Goal: Task Accomplishment & Management: Use online tool/utility

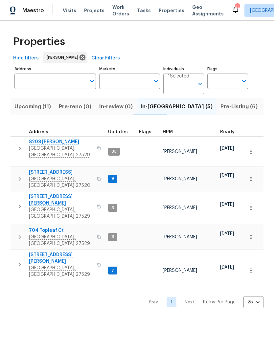
click at [49, 265] on span "[GEOGRAPHIC_DATA], [GEOGRAPHIC_DATA] 27529" at bounding box center [61, 271] width 64 height 13
click at [221, 108] on span "Pre-Listing (6)" at bounding box center [239, 106] width 37 height 9
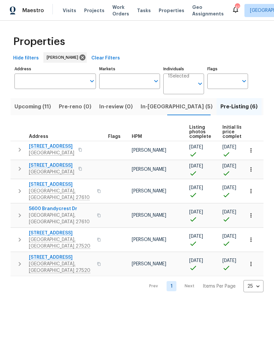
click at [35, 167] on span "105 Redbay Ln" at bounding box center [51, 165] width 45 height 7
click at [141, 107] on span "In-reno (5)" at bounding box center [177, 106] width 72 height 9
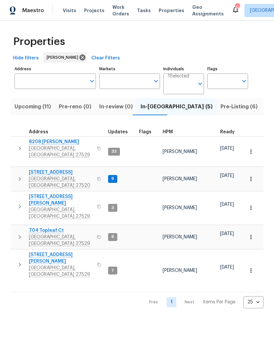
click at [39, 169] on span "737 Lakemont Dr" at bounding box center [61, 172] width 64 height 7
click at [25, 108] on span "Upcoming (11)" at bounding box center [32, 106] width 36 height 9
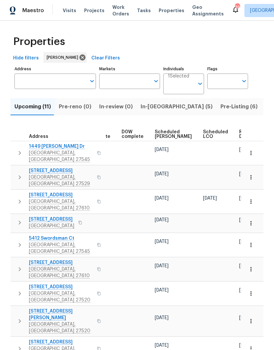
scroll to position [0, 165]
click at [240, 134] on span "Ready Date" at bounding box center [247, 134] width 14 height 9
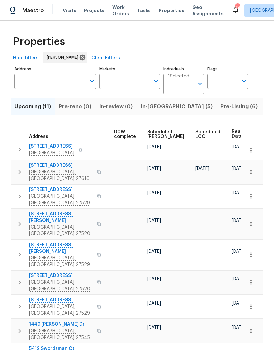
scroll to position [0, 173]
click at [232, 133] on span "Ready Date" at bounding box center [239, 134] width 14 height 9
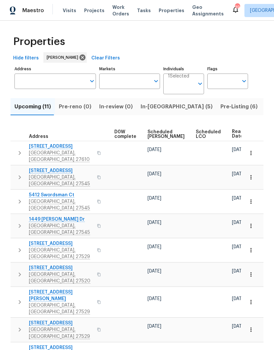
scroll to position [0, 173]
click at [232, 130] on div "Ready Date" at bounding box center [246, 134] width 28 height 10
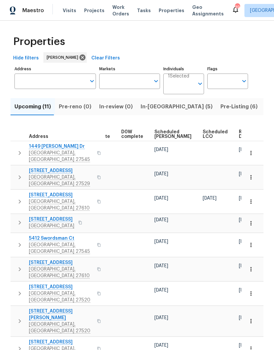
scroll to position [0, 165]
click at [240, 133] on span "Ready Date" at bounding box center [247, 134] width 14 height 9
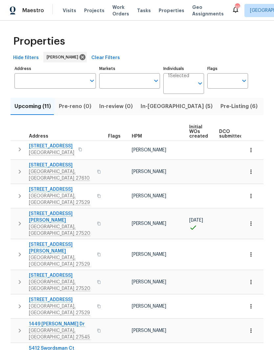
click at [253, 303] on icon "button" at bounding box center [251, 306] width 7 height 7
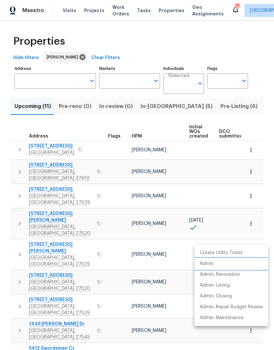
click at [233, 263] on li "Admin" at bounding box center [232, 264] width 74 height 11
click at [255, 103] on div at bounding box center [137, 175] width 274 height 350
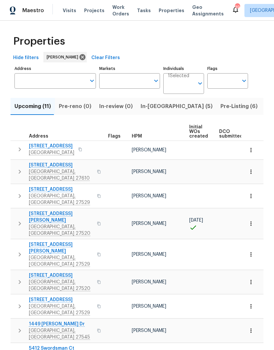
click at [254, 252] on icon "button" at bounding box center [251, 255] width 7 height 7
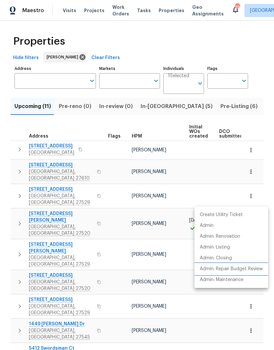
click at [238, 272] on p "Admin: Repair Budget Review" at bounding box center [231, 269] width 63 height 7
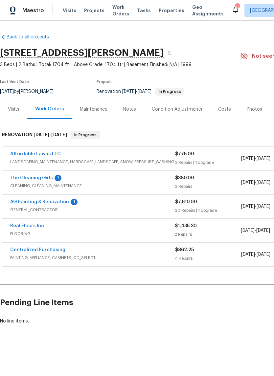
click at [60, 200] on link "AG Painting & Renovation" at bounding box center [39, 202] width 59 height 5
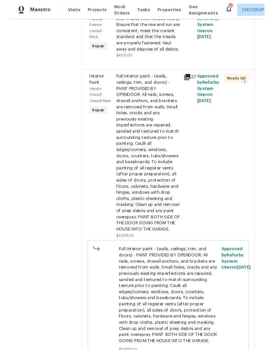
scroll to position [715, 0]
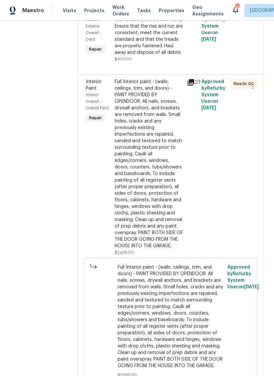
click at [172, 56] on div "Install new pressure treated stair treads (with closed risers). Ensure that the…" at bounding box center [149, 33] width 68 height 46
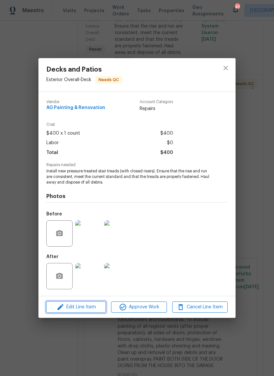
click at [93, 311] on span "Edit Line Item" at bounding box center [76, 307] width 56 height 8
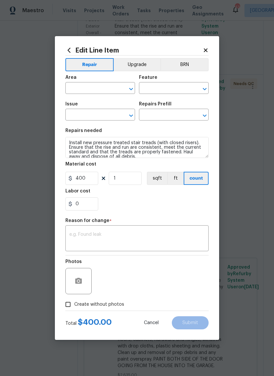
type input "Exterior Overall"
type input "Deck"
type input "Decks and Patios"
type input "Deck Stairs (Closed Risers) $37.29"
click at [91, 181] on input "400" at bounding box center [81, 178] width 33 height 13
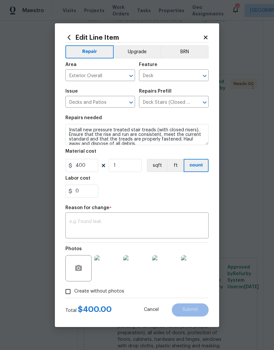
click at [207, 36] on icon at bounding box center [206, 38] width 6 height 6
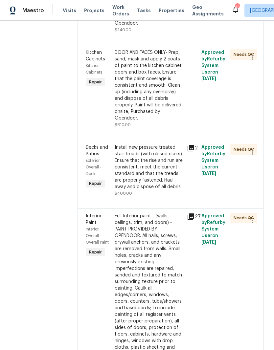
scroll to position [594, 0]
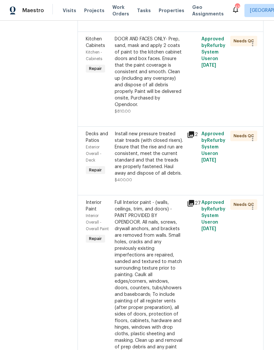
click at [183, 177] on div "Install new pressure treated stair treads (with closed risers). Ensure that the…" at bounding box center [149, 154] width 68 height 46
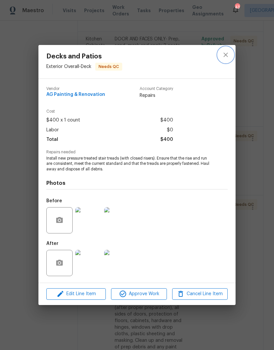
click at [227, 54] on icon "close" at bounding box center [226, 55] width 4 height 4
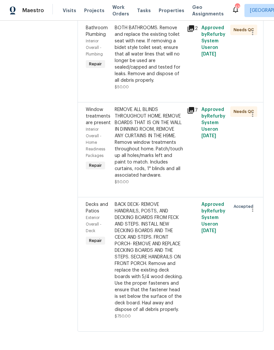
scroll to position [2233, 0]
click at [171, 230] on div "BACK DECK- REMOVE HANDRAILS, POSTS, AND DECKING BOARDS FROM FECK AND STEPS. INS…" at bounding box center [149, 258] width 68 height 112
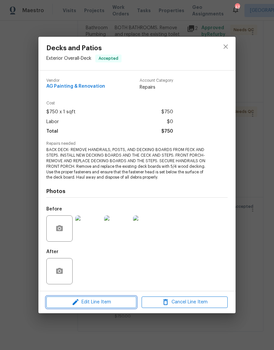
click at [123, 298] on button "Edit Line Item" at bounding box center [91, 303] width 90 height 12
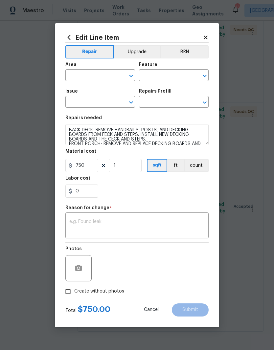
type input "Exterior Overall"
type input "Deck"
type input "Decks and Patios"
type input "Remove & Replace 5/4 Deck Board(s) $4.24"
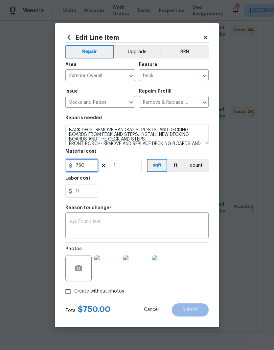
click at [83, 172] on input "750" at bounding box center [81, 165] width 33 height 13
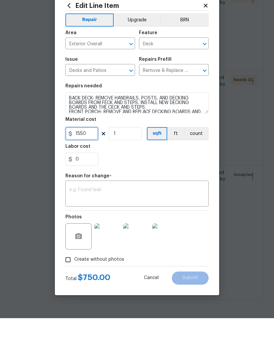
type input "1550"
click at [145, 220] on textarea at bounding box center [136, 227] width 135 height 14
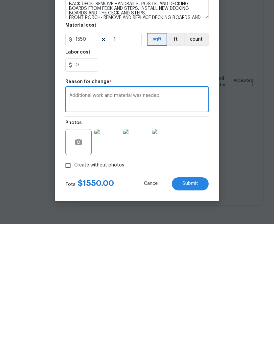
type textarea "Additional work and material was needed."
click at [199, 304] on button "Submit" at bounding box center [190, 310] width 37 height 13
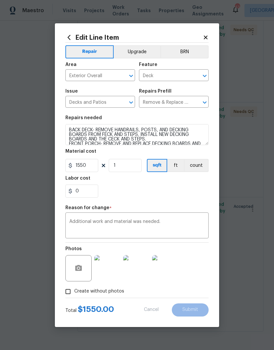
type input "750"
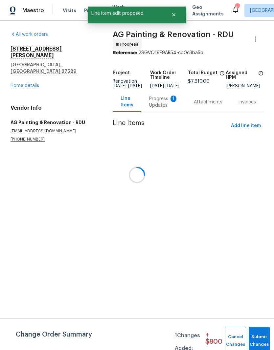
scroll to position [0, 0]
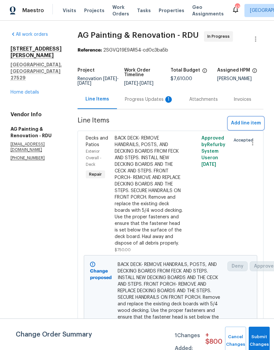
click at [254, 128] on span "Add line item" at bounding box center [246, 123] width 30 height 8
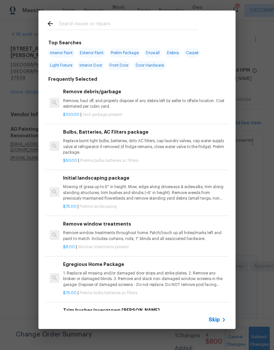
click at [144, 26] on input "text" at bounding box center [128, 25] width 139 height 10
type input "Ext"
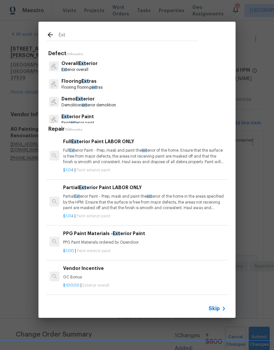
click at [126, 200] on p "Partial Ext erior Paint - Prep, mask and paint the ext erior of the home in the…" at bounding box center [144, 202] width 163 height 17
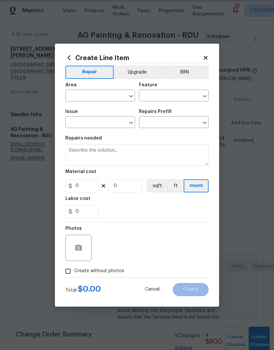
type input "Overall Paint"
type input "Exterior Paint"
type textarea "Partial Exterior Paint - Prep, mask and paint the exterior of the home in the a…"
type input "1"
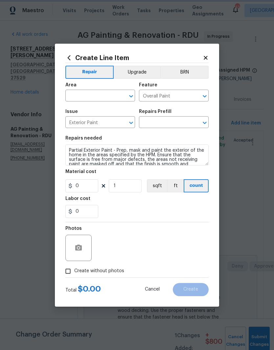
type input "Partial Exterior Paint LABOR ONLY $1.04"
type input "1.04"
click at [103, 97] on input "text" at bounding box center [90, 96] width 51 height 10
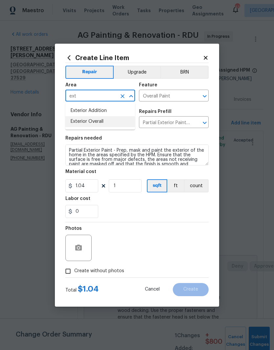
click at [111, 124] on li "Exterior Overall" at bounding box center [100, 121] width 70 height 11
type input "Exterior Overall"
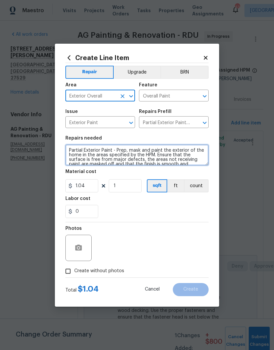
click at [71, 149] on textarea "Partial Exterior Paint - Prep, mask and paint the exterior of the home in the a…" at bounding box center [136, 155] width 143 height 21
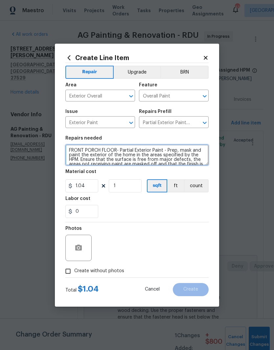
type textarea "FRONT PORCH FLOOR- Partial Exterior Paint - Prep, mask and paint the exterior o…"
click at [131, 206] on div "0" at bounding box center [136, 211] width 143 height 13
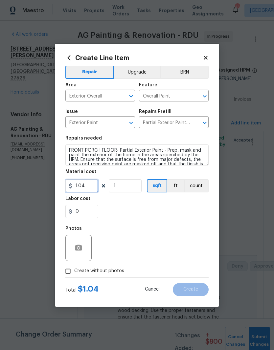
click at [87, 189] on input "1.04" at bounding box center [81, 186] width 33 height 13
type input "250"
click at [140, 209] on div "0" at bounding box center [136, 211] width 143 height 13
click at [84, 253] on button "button" at bounding box center [79, 248] width 16 height 16
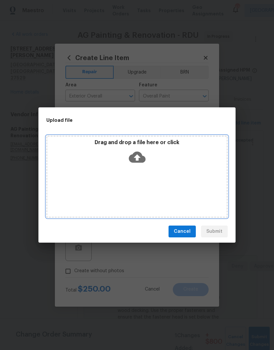
click at [143, 157] on icon at bounding box center [137, 157] width 17 height 11
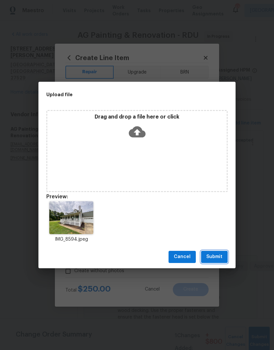
click at [222, 258] on span "Submit" at bounding box center [214, 257] width 16 height 8
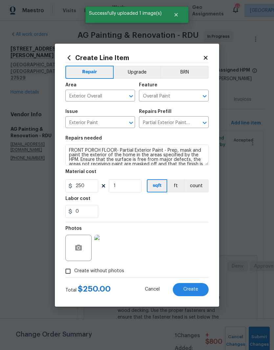
click at [200, 293] on button "Create" at bounding box center [191, 289] width 36 height 13
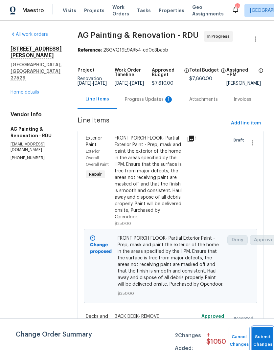
click at [261, 340] on button "Submit Changes" at bounding box center [262, 341] width 21 height 28
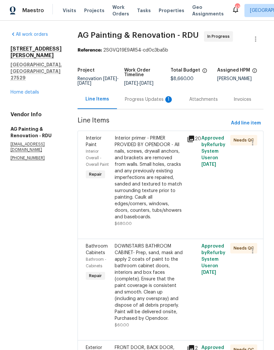
click at [160, 101] on div "Progress Updates 1" at bounding box center [149, 99] width 49 height 7
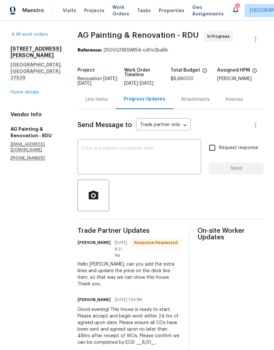
click at [170, 158] on textarea at bounding box center [140, 157] width 116 height 23
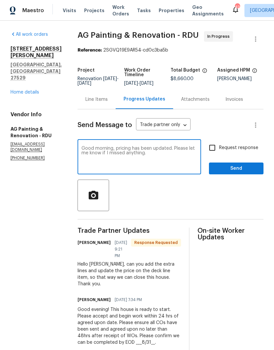
type textarea "Good morning, pricing has been updated. Please let me know if I missed anything."
click at [219, 152] on input "Request response" at bounding box center [212, 148] width 14 height 14
checkbox input "true"
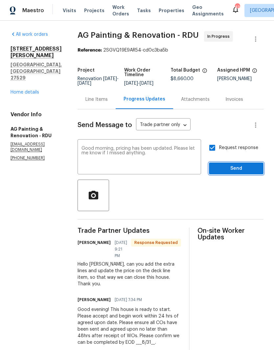
click at [249, 173] on span "Send" at bounding box center [236, 169] width 44 height 8
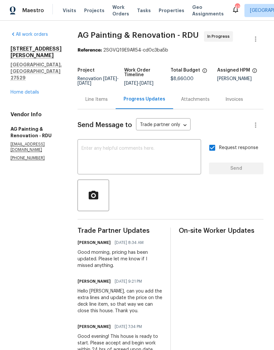
click at [15, 90] on link "Home details" at bounding box center [25, 92] width 29 height 5
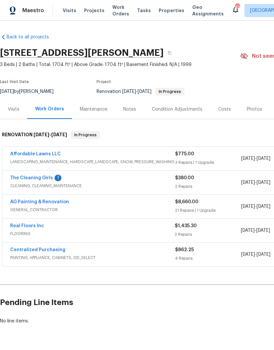
click at [20, 178] on link "The Cleaning Girls" at bounding box center [31, 178] width 43 height 5
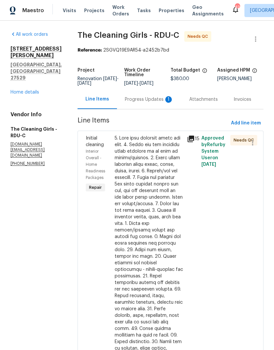
click at [167, 96] on div "Progress Updates 1" at bounding box center [149, 99] width 64 height 19
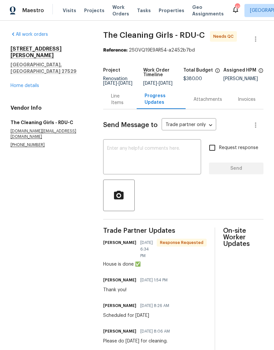
click at [172, 169] on textarea at bounding box center [152, 157] width 90 height 23
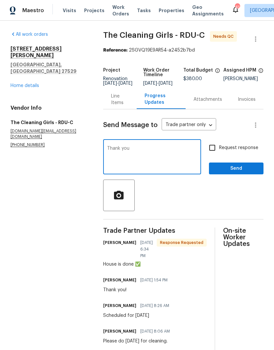
type textarea "Thank you"
click at [254, 173] on span "Send" at bounding box center [236, 169] width 44 height 8
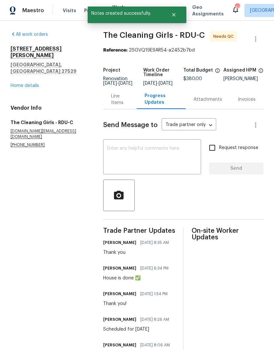
click at [17, 84] on link "Home details" at bounding box center [25, 86] width 29 height 5
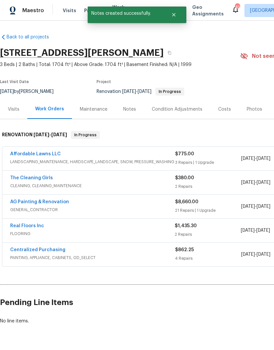
click at [28, 153] on link "Affordable Lawns LLC" at bounding box center [35, 154] width 51 height 5
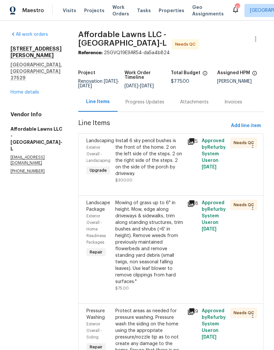
click at [158, 177] on div "Install 6 sky pencil bushes is the front of the home. 2 on the left side of the…" at bounding box center [149, 157] width 68 height 39
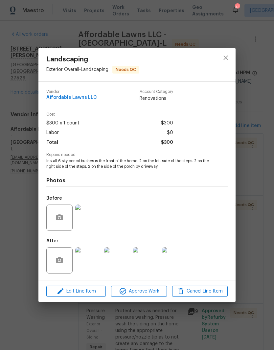
click at [92, 264] on img at bounding box center [88, 261] width 26 height 26
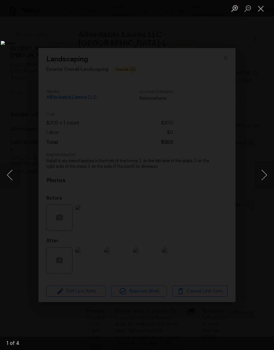
click at [264, 174] on button "Next image" at bounding box center [264, 175] width 20 height 26
click at [266, 176] on button "Next image" at bounding box center [264, 175] width 20 height 26
click at [265, 178] on button "Next image" at bounding box center [264, 175] width 20 height 26
click at [260, 11] on button "Close lightbox" at bounding box center [260, 9] width 13 height 12
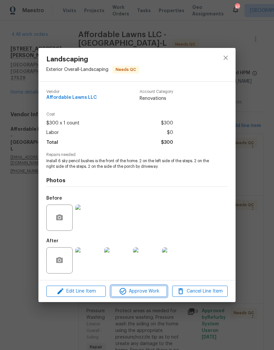
click at [158, 297] on button "Approve Work" at bounding box center [139, 292] width 56 height 12
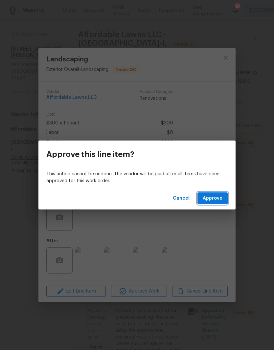
click at [214, 200] on span "Approve" at bounding box center [213, 199] width 20 height 8
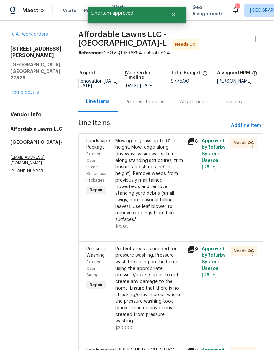
click at [158, 174] on div "Mowing of grass up to 6" in height. Mow, edge along driveways & sidewalks, trim…" at bounding box center [149, 180] width 68 height 85
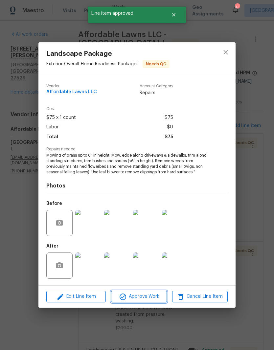
click at [152, 298] on span "Approve Work" at bounding box center [139, 297] width 52 height 8
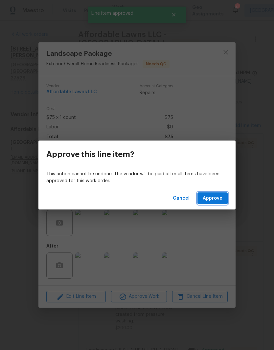
click at [227, 200] on button "Approve" at bounding box center [213, 199] width 30 height 12
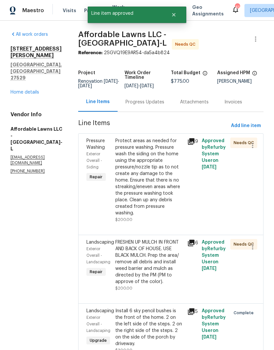
click at [163, 195] on div "Protect areas as needed for pressure washing. Pressure wash the siding on the h…" at bounding box center [149, 177] width 68 height 79
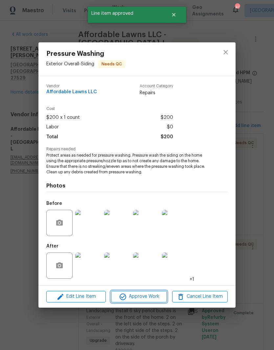
click at [150, 299] on span "Approve Work" at bounding box center [139, 297] width 52 height 8
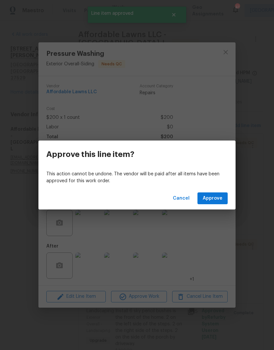
click at [228, 200] on button "Approve" at bounding box center [213, 199] width 30 height 12
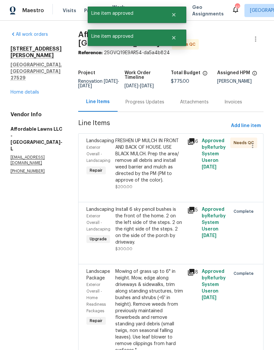
click at [165, 190] on div "FRESHEN UP MULCH IN FRONT AND BACK OF HOUSE. USE BLACK MULCH. Prep the area/ re…" at bounding box center [149, 164] width 68 height 53
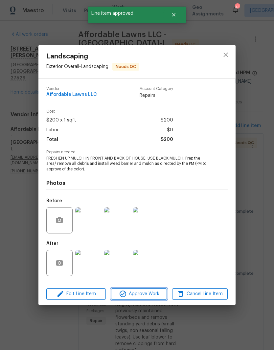
click at [157, 296] on span "Approve Work" at bounding box center [139, 294] width 52 height 8
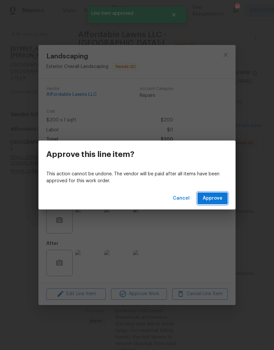
click at [225, 201] on button "Approve" at bounding box center [213, 199] width 30 height 12
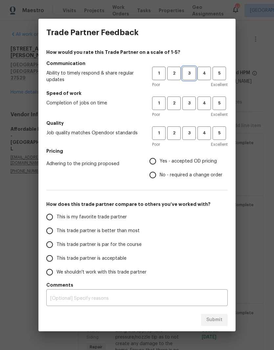
click at [192, 76] on span "3" at bounding box center [189, 74] width 12 height 8
click at [208, 102] on span "4" at bounding box center [204, 104] width 12 height 8
click at [203, 133] on span "4" at bounding box center [204, 134] width 12 height 8
click at [204, 162] on span "Yes - accepted OD pricing" at bounding box center [188, 161] width 57 height 7
click at [160, 162] on input "Yes - accepted OD pricing" at bounding box center [153, 162] width 14 height 14
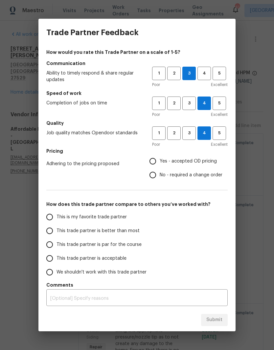
radio input "true"
click at [118, 217] on span "This is my favorite trade partner" at bounding box center [92, 217] width 70 height 7
click at [57, 217] on input "This is my favorite trade partner" at bounding box center [50, 217] width 14 height 14
click at [218, 320] on span "Submit" at bounding box center [214, 320] width 16 height 8
radio input "true"
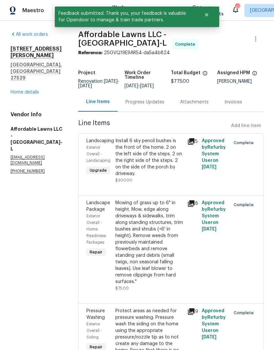
click at [20, 90] on link "Home details" at bounding box center [25, 92] width 29 height 5
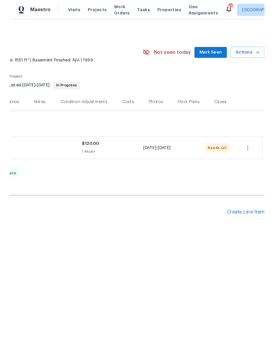
scroll to position [0, 97]
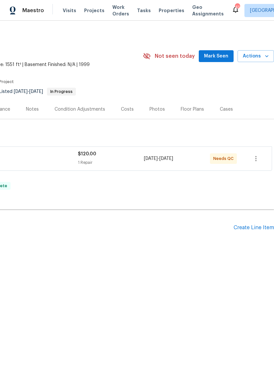
click at [263, 229] on div "Create Line Item" at bounding box center [254, 228] width 40 height 6
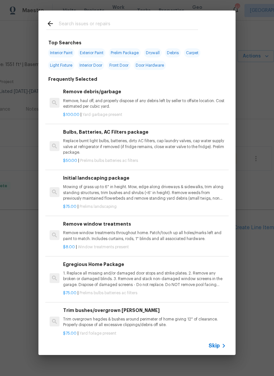
click at [156, 24] on input "text" at bounding box center [128, 25] width 139 height 10
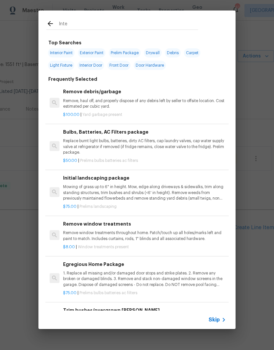
type input "Inter"
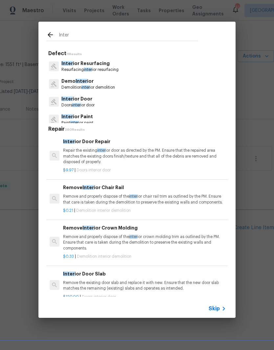
click at [86, 105] on p "Doors inter ior door" at bounding box center [77, 106] width 33 height 6
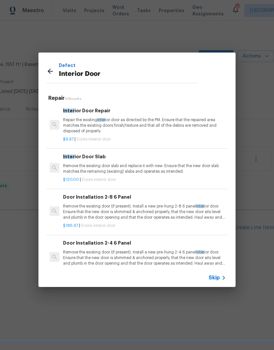
click at [176, 122] on p "Repair the existing inter ior door as directed by the PM. Ensure that the repai…" at bounding box center [144, 125] width 163 height 17
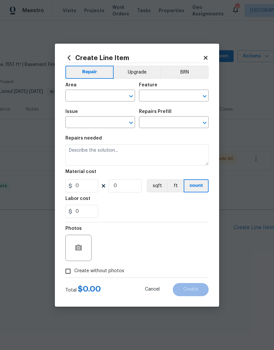
type input "Interior Door"
type input "Interior Door Repair $9.97"
type textarea "Repair the existing interior door as directed by the PM. Ensure that the repair…"
type input "9.97"
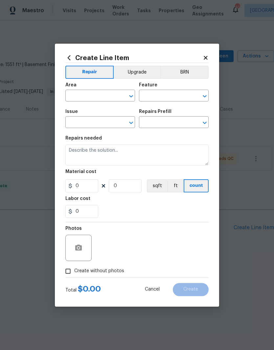
type input "1"
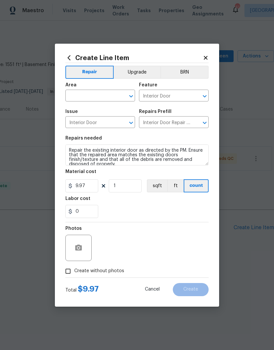
click at [105, 92] on input "text" at bounding box center [90, 96] width 51 height 10
click at [104, 108] on li "Front" at bounding box center [100, 111] width 70 height 11
type input "Front"
click at [186, 98] on input "Interior Door" at bounding box center [164, 96] width 51 height 10
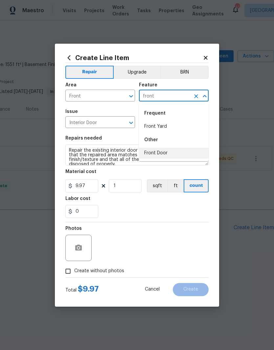
click at [181, 155] on li "Front Door" at bounding box center [174, 153] width 70 height 11
type input "Front Door"
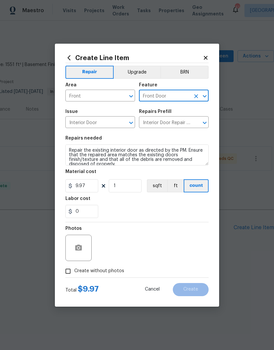
click at [105, 97] on input "Front" at bounding box center [90, 96] width 51 height 10
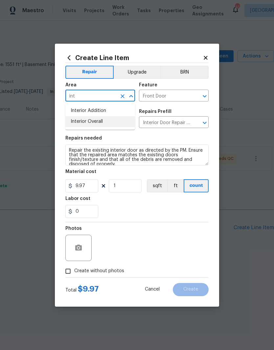
click at [117, 120] on li "Interior Overall" at bounding box center [100, 121] width 70 height 11
type input "Interior Overall"
click at [90, 189] on input "9.97" at bounding box center [81, 186] width 33 height 13
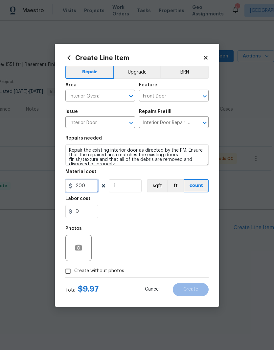
type input "200"
click at [134, 208] on div "0" at bounding box center [136, 211] width 143 height 13
click at [84, 245] on button "button" at bounding box center [79, 248] width 16 height 16
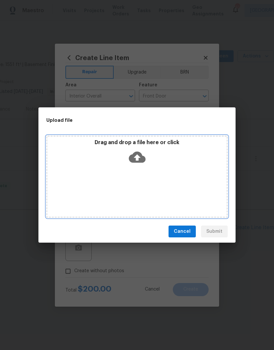
click at [153, 164] on div "Drag and drop a file here or click" at bounding box center [137, 153] width 180 height 28
click at [149, 149] on div "Drag and drop a file here or click" at bounding box center [137, 153] width 180 height 28
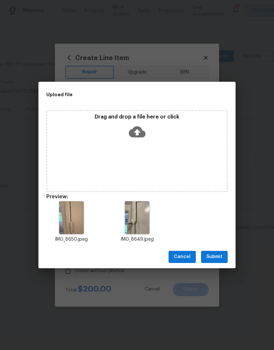
click at [220, 256] on span "Submit" at bounding box center [214, 257] width 16 height 8
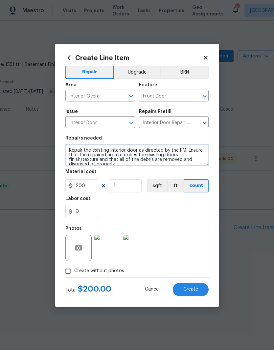
click at [70, 148] on textarea "Repair the existing interior door as directed by the PM. Ensure that the repair…" at bounding box center [136, 155] width 143 height 21
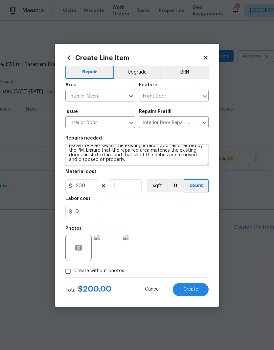
scroll to position [5, 0]
click at [152, 162] on textarea "FRONT DOOR- Repair the existing interior door as directed by the PM. Ensure tha…" at bounding box center [136, 155] width 143 height 21
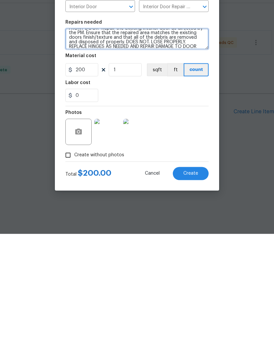
type textarea "FRONT DOOR- Repair the existing interior door as directed by the PM. Ensure tha…"
click at [196, 287] on span "Create" at bounding box center [190, 289] width 15 height 5
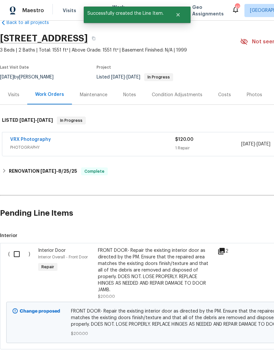
scroll to position [15, 0]
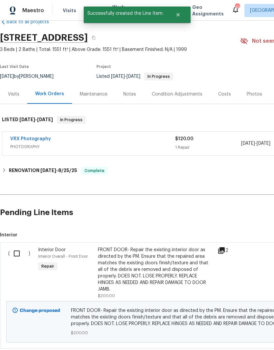
click at [16, 253] on input "checkbox" at bounding box center [19, 254] width 19 height 14
checkbox input "true"
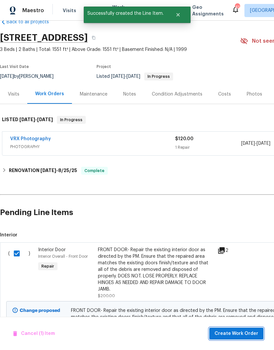
click at [231, 334] on span "Create Work Order" at bounding box center [237, 334] width 44 height 8
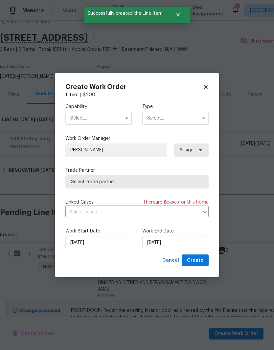
click at [105, 118] on input "text" at bounding box center [98, 118] width 66 height 13
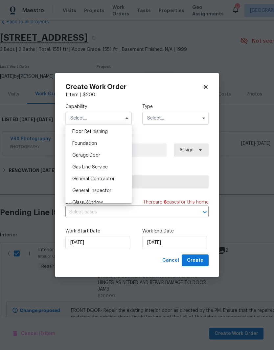
scroll to position [274, 0]
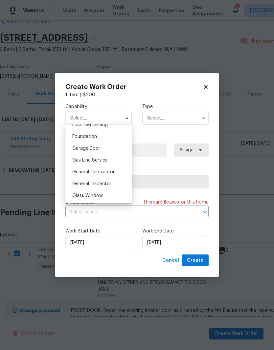
click at [118, 175] on div "General Contractor" at bounding box center [98, 172] width 63 height 12
type input "General Contractor"
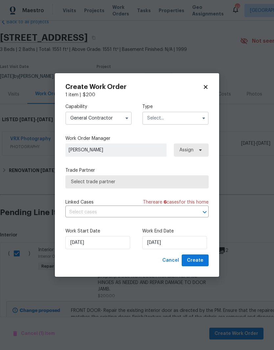
click at [184, 117] on input "text" at bounding box center [175, 118] width 66 height 13
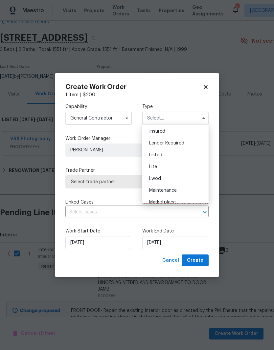
scroll to position [46, 0]
click at [198, 157] on div "Listed" at bounding box center [175, 158] width 63 height 12
type input "Listed"
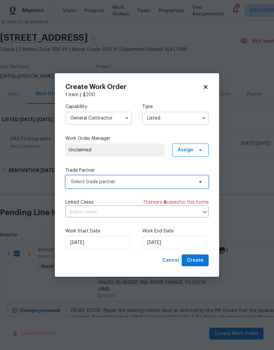
click at [165, 181] on span "Select trade partner" at bounding box center [132, 182] width 123 height 7
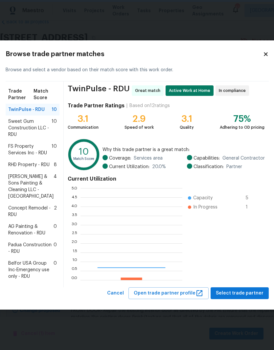
scroll to position [92, 102]
click at [19, 107] on span "TwinPulse - RDU" at bounding box center [26, 110] width 36 height 7
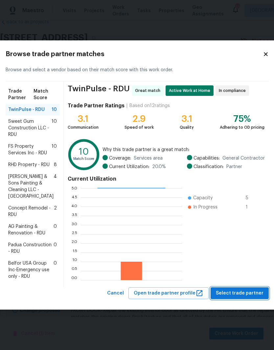
click at [230, 298] on span "Select trade partner" at bounding box center [240, 294] width 48 height 8
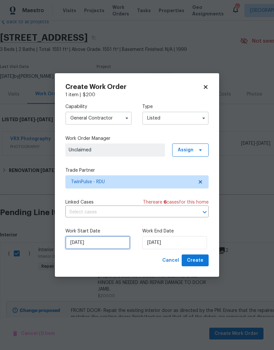
click at [113, 244] on input "9/2/2025" at bounding box center [97, 242] width 65 height 13
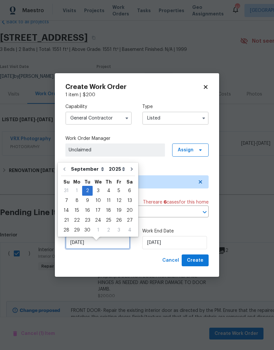
scroll to position [5, 0]
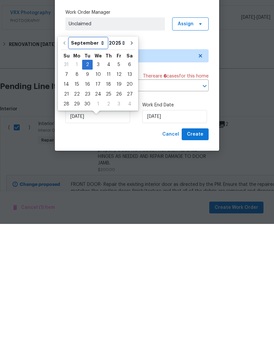
click at [69, 164] on select "September October November December" at bounding box center [88, 169] width 38 height 10
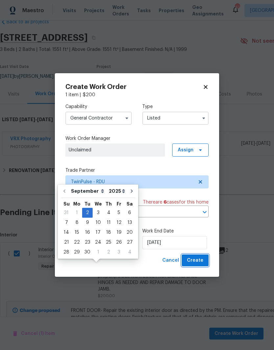
click at [208, 264] on button "Create" at bounding box center [195, 261] width 27 height 12
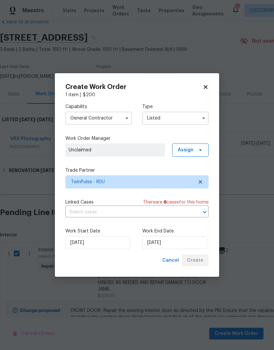
checkbox input "false"
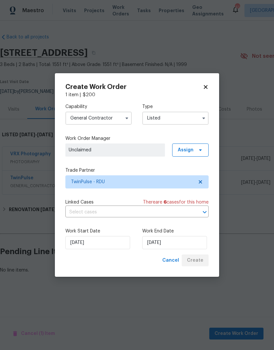
scroll to position [0, 0]
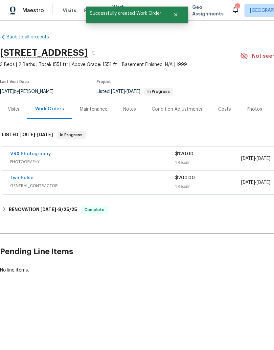
click at [21, 176] on link "TwinPulse" at bounding box center [21, 178] width 23 height 5
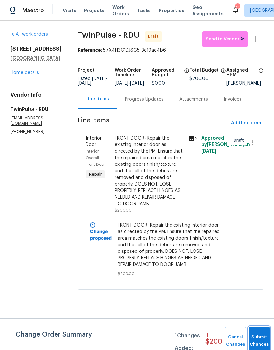
click at [261, 340] on span "Submit Changes" at bounding box center [259, 341] width 14 height 15
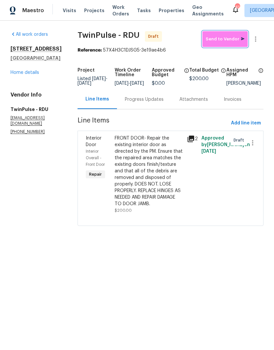
click at [230, 40] on span "Send to Vendor" at bounding box center [225, 40] width 39 height 8
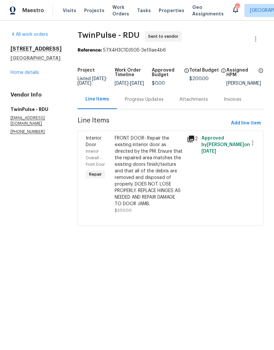
click at [18, 75] on link "Home details" at bounding box center [25, 72] width 29 height 5
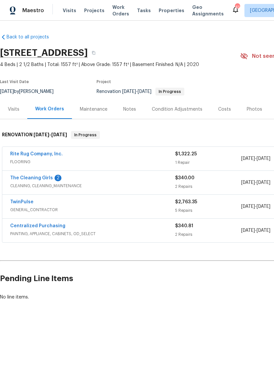
click at [18, 177] on link "The Cleaning Girls" at bounding box center [31, 178] width 43 height 5
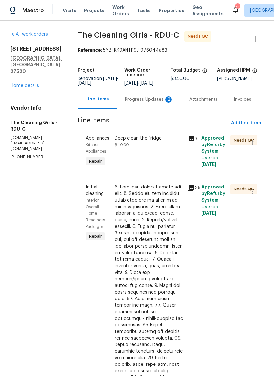
click at [172, 102] on div "2" at bounding box center [168, 99] width 7 height 7
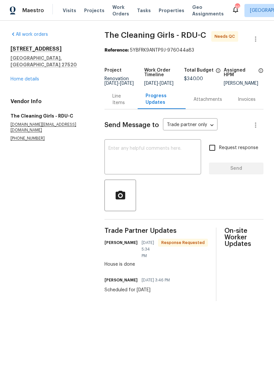
click at [163, 163] on textarea at bounding box center [152, 157] width 89 height 23
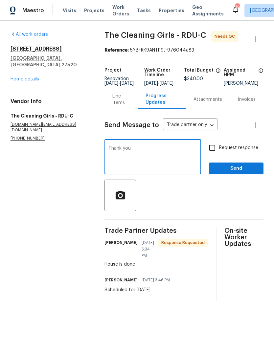
type textarea "Thank you"
click at [235, 173] on span "Send" at bounding box center [236, 169] width 44 height 8
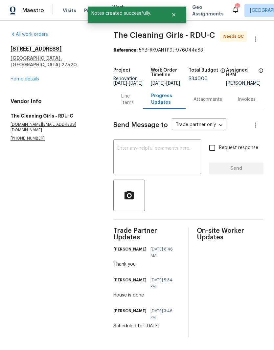
click at [19, 77] on link "Home details" at bounding box center [25, 79] width 29 height 5
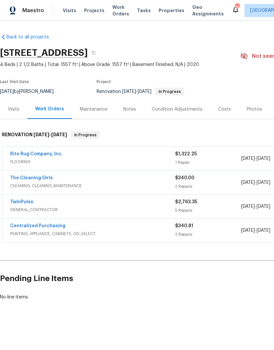
click at [25, 156] on link "Rite Rug Company, Inc." at bounding box center [36, 154] width 53 height 5
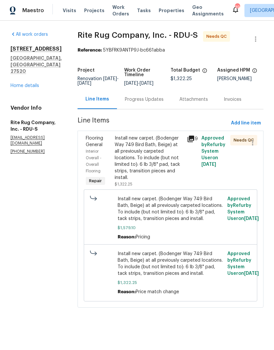
click at [172, 172] on div "Install new carpet. (Bodenger Way 749 Bird Bath, Beige) at all previously carpe…" at bounding box center [149, 158] width 68 height 46
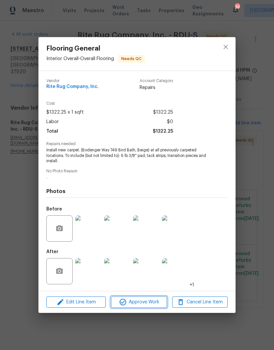
click at [153, 308] on button "Approve Work" at bounding box center [139, 303] width 56 height 12
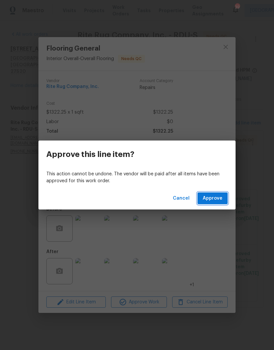
click at [222, 196] on span "Approve" at bounding box center [213, 199] width 20 height 8
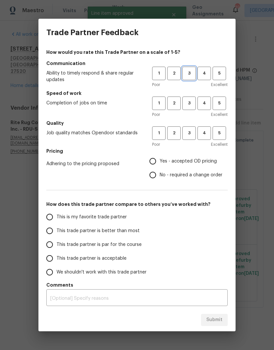
click at [188, 72] on span "3" at bounding box center [189, 74] width 12 height 8
click at [191, 102] on span "3" at bounding box center [189, 104] width 12 height 8
click at [195, 136] on span "3" at bounding box center [189, 134] width 12 height 8
click at [207, 158] on span "Yes - accepted OD pricing" at bounding box center [188, 161] width 57 height 7
click at [160, 158] on input "Yes - accepted OD pricing" at bounding box center [153, 162] width 14 height 14
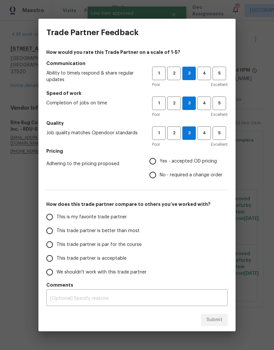
radio input "true"
click at [119, 261] on span "This trade partner is acceptable" at bounding box center [92, 258] width 70 height 7
click at [57, 261] on input "This trade partner is acceptable" at bounding box center [50, 259] width 14 height 14
click at [222, 326] on button "Submit" at bounding box center [214, 320] width 27 height 12
radio input "true"
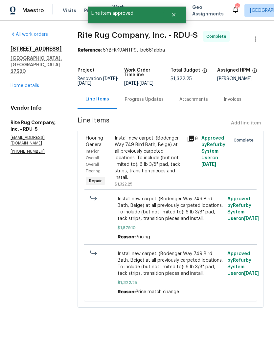
radio input "false"
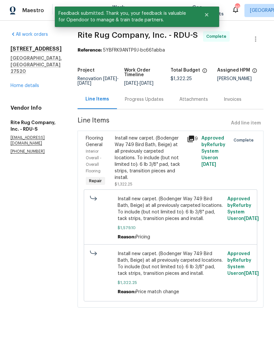
click at [14, 84] on link "Home details" at bounding box center [25, 86] width 29 height 5
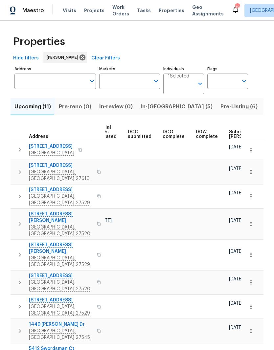
scroll to position [0, 92]
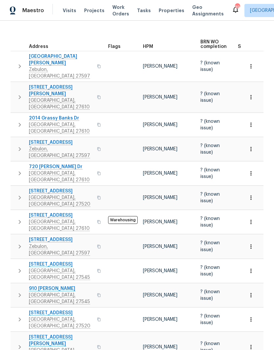
scroll to position [94, 0]
